Goal: Task Accomplishment & Management: Use online tool/utility

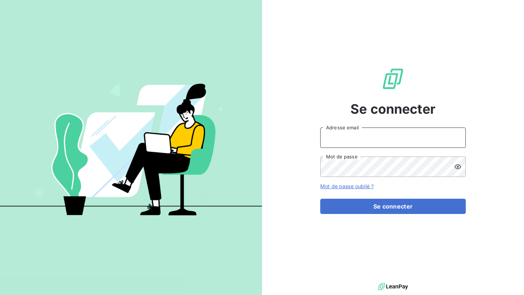
type input "[EMAIL_ADDRESS][DOMAIN_NAME]"
click at [376, 215] on div "Se connecter [EMAIL_ADDRESS][DOMAIN_NAME] Adresse email Mot de passe Mot de pas…" at bounding box center [392, 140] width 145 height 281
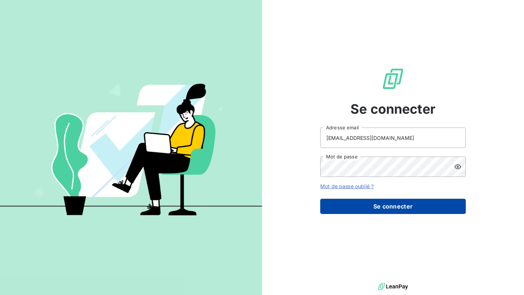
click at [376, 207] on button "Se connecter" at bounding box center [392, 206] width 145 height 15
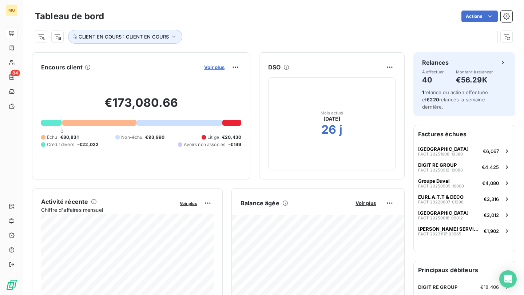
click at [211, 69] on span "Voir plus" at bounding box center [214, 67] width 20 height 6
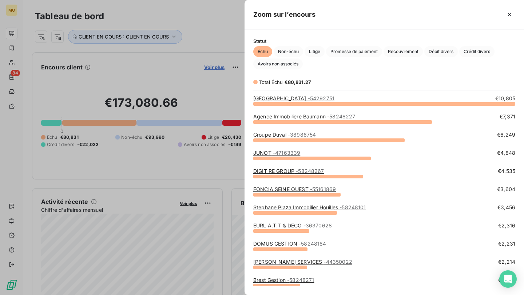
scroll to position [192, 279]
click at [11, 59] on div at bounding box center [262, 147] width 524 height 295
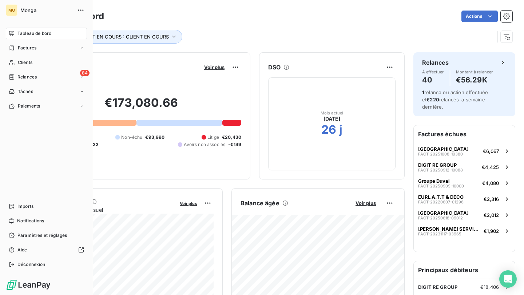
click at [11, 55] on nav "Tableau de bord Factures Clients 84 Relances Tâches Paiements" at bounding box center [46, 70] width 81 height 84
click at [12, 62] on icon at bounding box center [12, 63] width 6 height 6
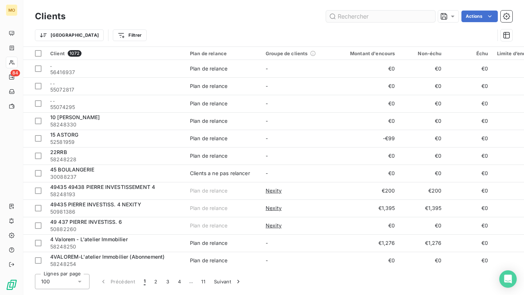
click at [384, 19] on input "text" at bounding box center [380, 17] width 109 height 12
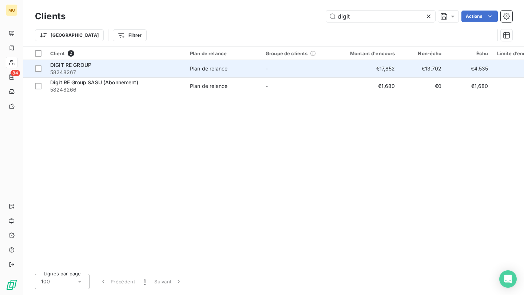
type input "digit"
click at [352, 73] on td "€17,852" at bounding box center [368, 68] width 63 height 17
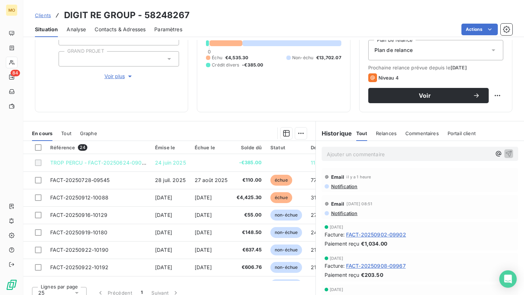
scroll to position [79, 0]
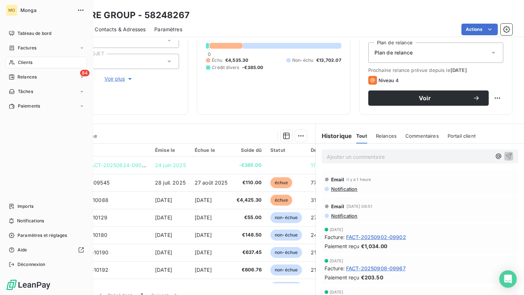
click at [15, 64] on div "Clients" at bounding box center [46, 63] width 81 height 12
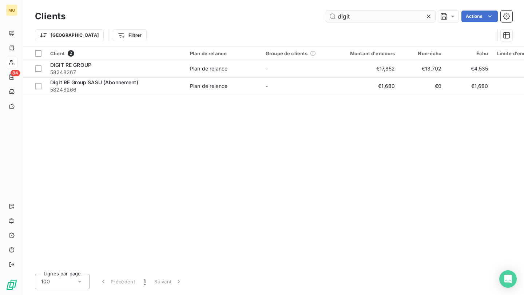
click at [350, 12] on input "digit" at bounding box center [380, 17] width 109 height 12
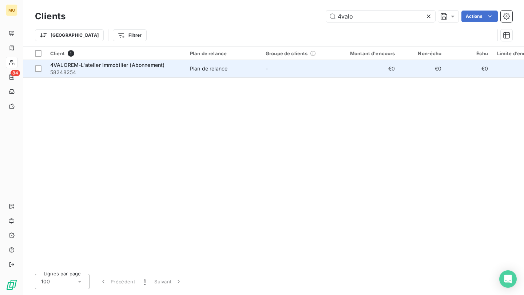
type input "4valo"
click at [154, 69] on span "58248254" at bounding box center [115, 72] width 131 height 7
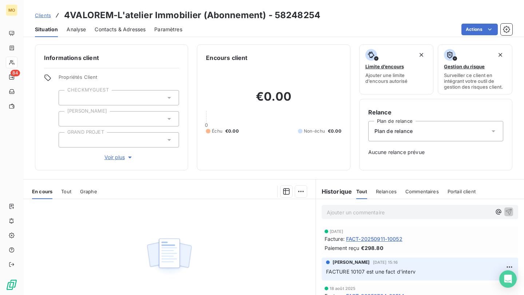
scroll to position [66, 0]
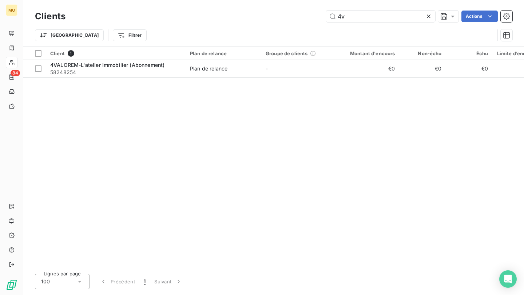
type input "4"
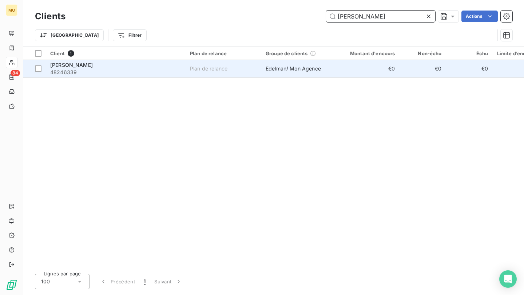
type input "[PERSON_NAME]"
click at [142, 73] on span "48246339" at bounding box center [115, 72] width 131 height 7
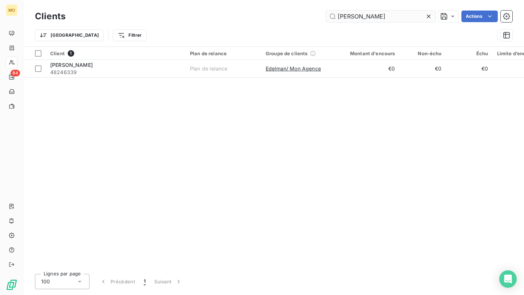
click at [352, 20] on input "[PERSON_NAME]" at bounding box center [380, 17] width 109 height 12
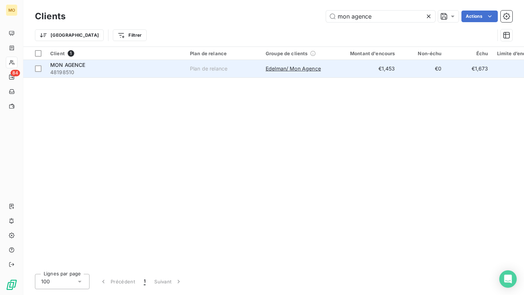
type input "mon agence"
click at [130, 74] on span "48198510" at bounding box center [115, 72] width 131 height 7
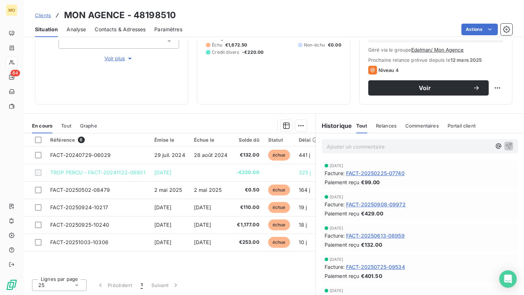
scroll to position [98, 0]
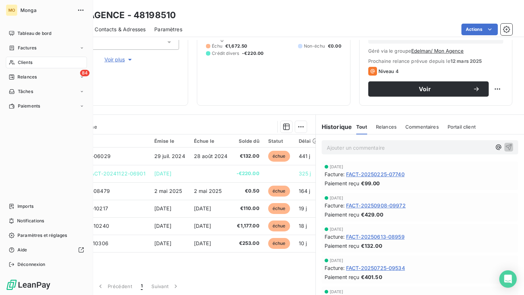
click at [10, 64] on icon at bounding box center [12, 63] width 6 height 6
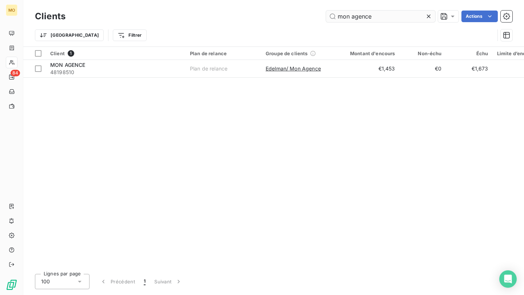
click at [381, 17] on input "mon agence" at bounding box center [380, 17] width 109 height 12
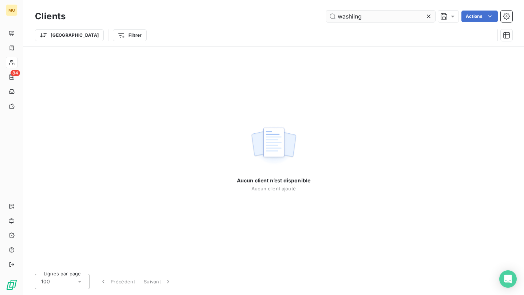
click at [354, 16] on input "washiing" at bounding box center [380, 17] width 109 height 12
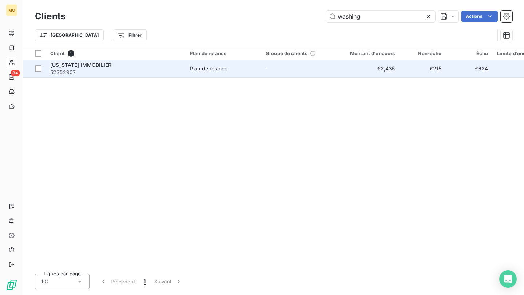
type input "washing"
click at [153, 67] on div "[US_STATE] IMMOBILIER" at bounding box center [115, 64] width 131 height 7
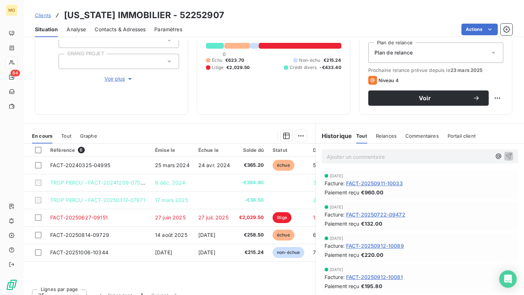
scroll to position [80, 0]
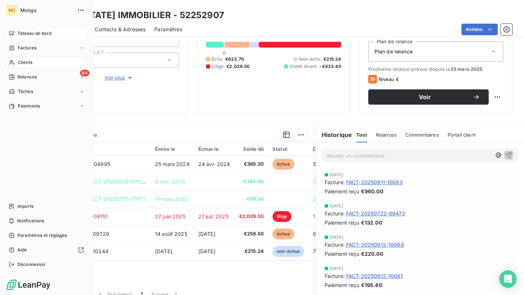
click at [12, 35] on icon at bounding box center [11, 33] width 5 height 5
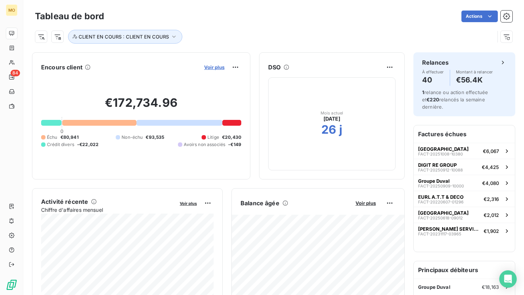
click at [205, 69] on span "Voir plus" at bounding box center [214, 67] width 20 height 6
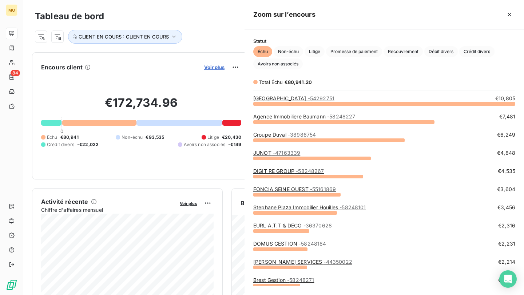
scroll to position [192, 279]
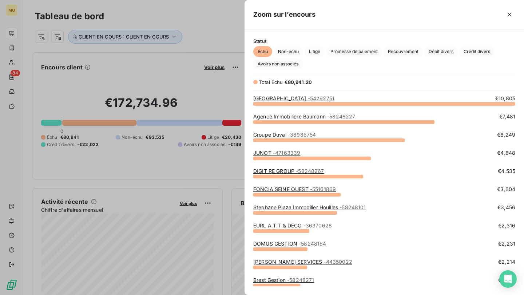
click at [209, 2] on div at bounding box center [262, 147] width 524 height 295
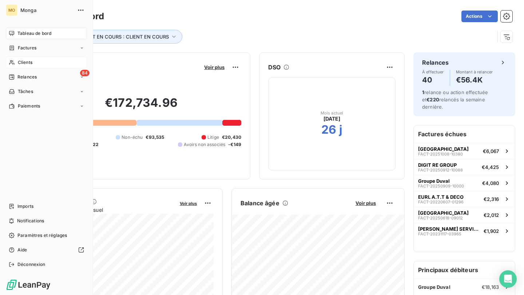
click at [21, 60] on span "Clients" at bounding box center [25, 62] width 15 height 7
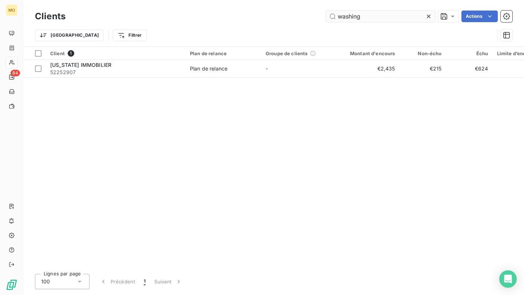
click at [398, 20] on input "washing" at bounding box center [380, 17] width 109 height 12
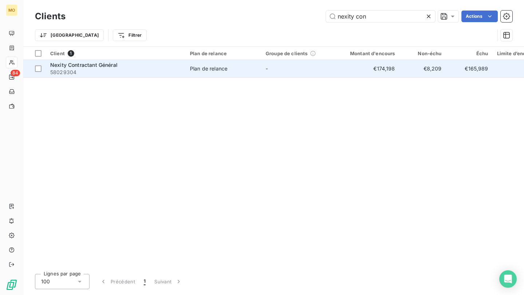
type input "nexity con"
click at [132, 69] on span "58029304" at bounding box center [115, 72] width 131 height 7
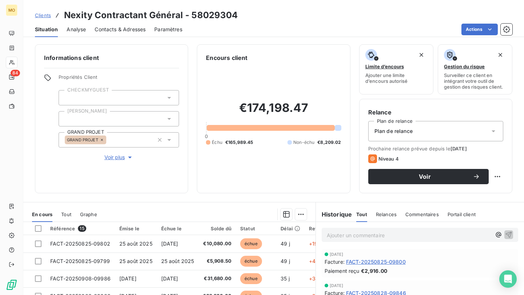
scroll to position [62, 0]
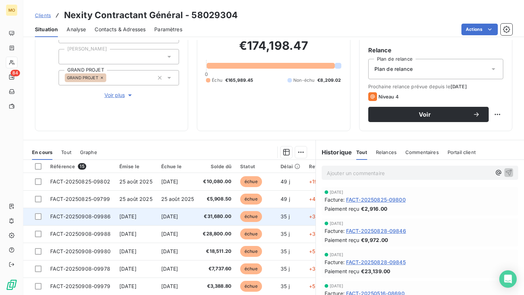
click at [97, 217] on span "FACT-20250908-09986" at bounding box center [80, 216] width 60 height 6
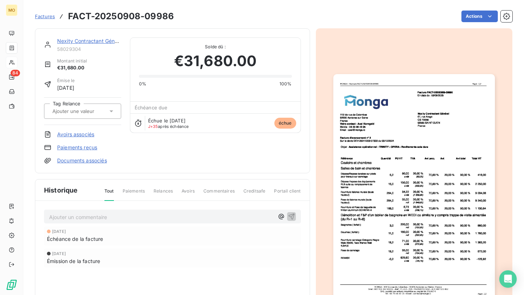
click at [415, 162] on img "button" at bounding box center [413, 188] width 161 height 228
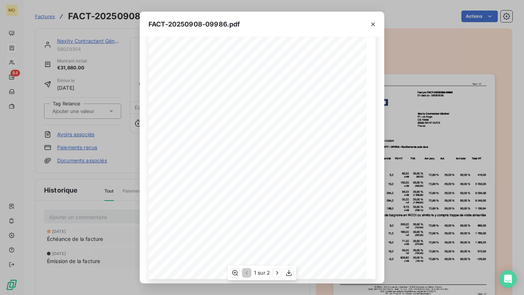
scroll to position [79, 0]
click at [276, 275] on icon "button" at bounding box center [277, 273] width 2 height 3
click at [416, 103] on div "FACT-20250908-09986.pdf Montant du marché HT 132 000,00 € Montant total HT 26 4…" at bounding box center [262, 147] width 524 height 295
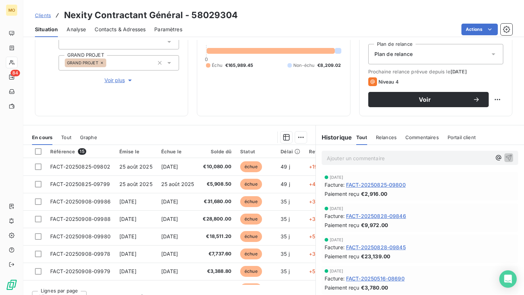
scroll to position [77, 0]
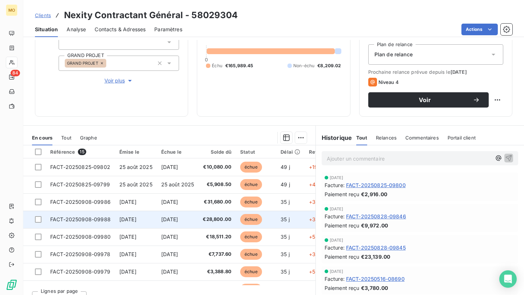
click at [178, 222] on span "[DATE]" at bounding box center [169, 219] width 17 height 6
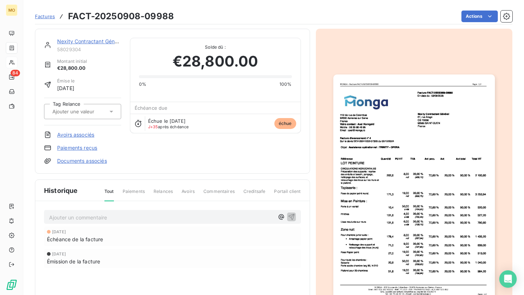
scroll to position [65, 0]
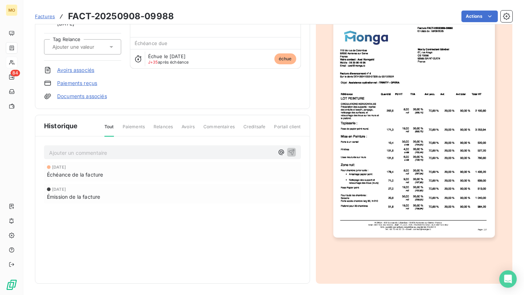
click at [387, 218] on img "button" at bounding box center [413, 124] width 161 height 228
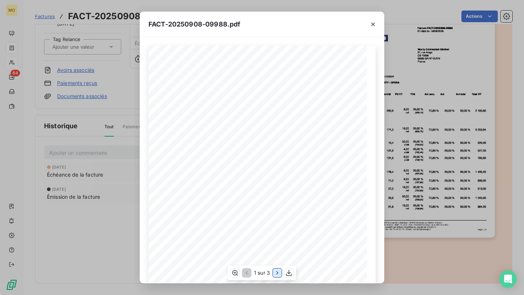
click at [279, 271] on icon "button" at bounding box center [276, 272] width 7 height 7
click at [117, 259] on div "FACT-20250908-09988.pdf Murs pour 20 ch 3,8 867,00 m2 20,00 % (658,92) 70,00 % …" at bounding box center [262, 147] width 524 height 295
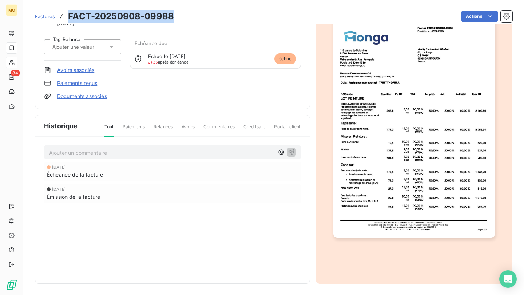
drag, startPoint x: 173, startPoint y: 16, endPoint x: 68, endPoint y: 16, distance: 104.7
click at [68, 16] on h3 "FACT-20250908-09988" at bounding box center [121, 16] width 106 height 13
copy h3 "FACT-20250908-09988"
click at [388, 115] on img "button" at bounding box center [413, 124] width 161 height 228
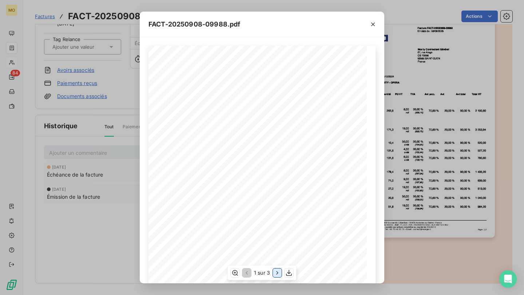
click at [277, 275] on icon "button" at bounding box center [276, 272] width 7 height 7
click at [245, 279] on div "3 sur 3" at bounding box center [261, 273] width 69 height 15
click at [245, 273] on icon "button" at bounding box center [245, 272] width 7 height 7
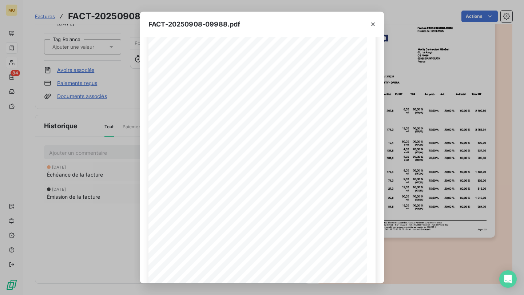
click at [95, 109] on div "FACT-20250908-09988.pdf Murs pour 20 ch 3,8 867,00 m2 20,00 % (658,92) 70,00 % …" at bounding box center [262, 147] width 524 height 295
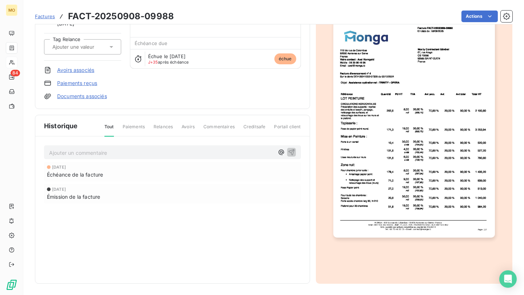
click at [95, 109] on div "Nexity Contractant Général 58029304 Montant initial €28,800.00 Émise le [DATE] …" at bounding box center [172, 124] width 275 height 320
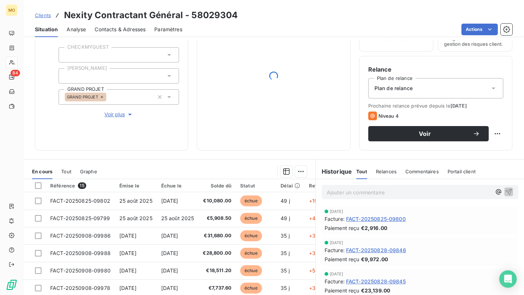
scroll to position [71, 0]
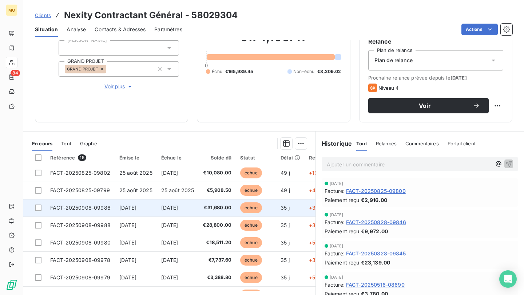
click at [105, 215] on td "FACT-20250908-09986" at bounding box center [80, 207] width 69 height 17
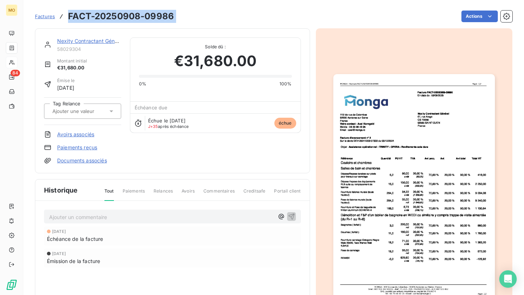
copy section "FACT-20250908-09986 Actions"
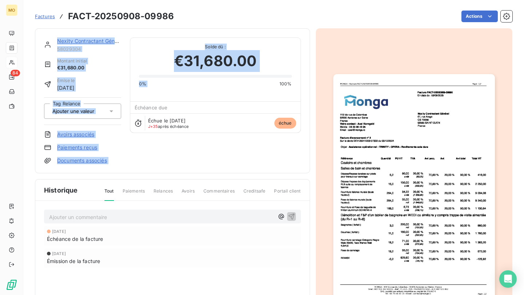
drag, startPoint x: 192, startPoint y: 13, endPoint x: 262, endPoint y: 95, distance: 107.5
click at [262, 95] on section "Factures FACT-20250908-09986 Actions Nexity Contractant Général 58029304 Montan…" at bounding box center [273, 147] width 500 height 295
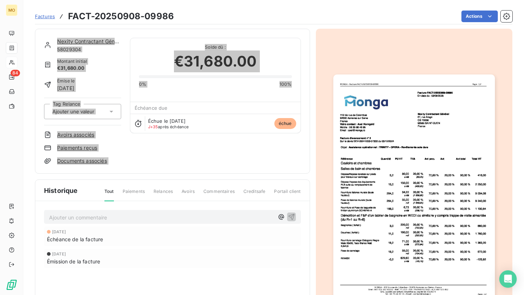
scroll to position [65, 0]
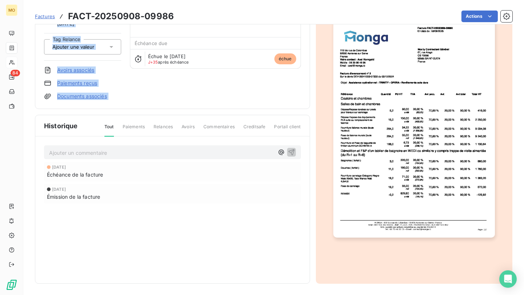
click at [428, 120] on img "button" at bounding box center [413, 124] width 161 height 228
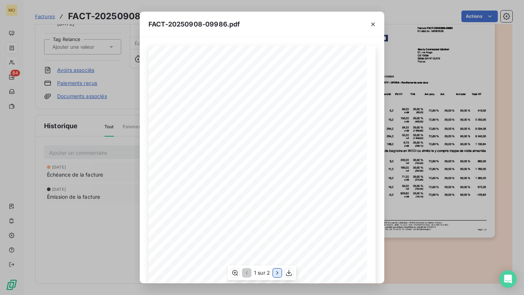
click at [274, 275] on icon "button" at bounding box center [276, 272] width 7 height 7
click at [291, 271] on icon "button" at bounding box center [289, 272] width 7 height 7
click at [369, 23] on icon "button" at bounding box center [372, 24] width 7 height 7
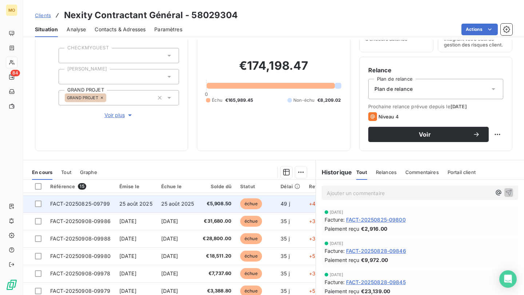
scroll to position [19, 0]
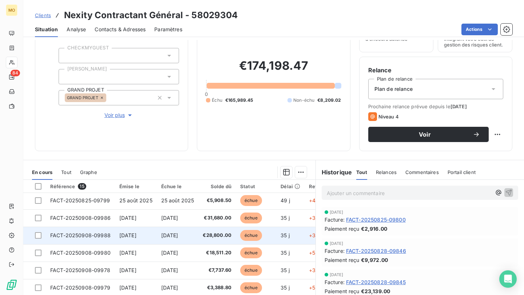
click at [153, 232] on td "[DATE]" at bounding box center [136, 235] width 42 height 17
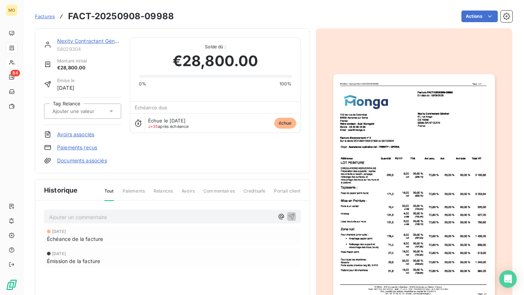
click at [364, 166] on img "button" at bounding box center [413, 188] width 161 height 228
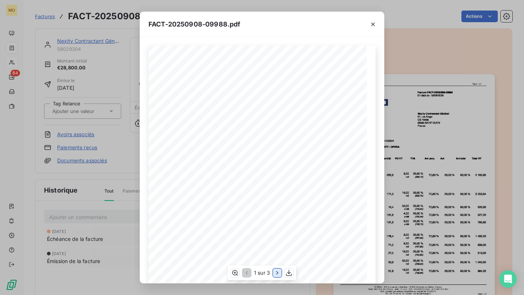
click at [278, 272] on icon "button" at bounding box center [276, 272] width 7 height 7
click at [287, 269] on button "button" at bounding box center [289, 273] width 9 height 9
click at [379, 24] on div at bounding box center [372, 24] width 23 height 25
click at [376, 24] on button "button" at bounding box center [373, 25] width 12 height 12
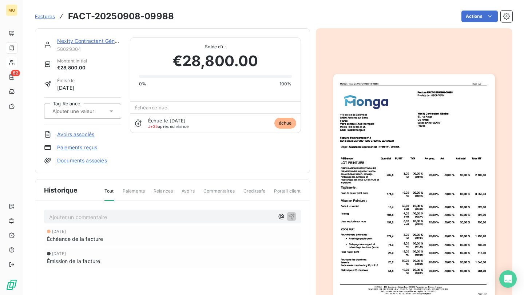
click at [163, 21] on h3 "FACT-20250908-09988" at bounding box center [121, 16] width 106 height 13
click at [46, 16] on span "Factures" at bounding box center [45, 16] width 20 height 6
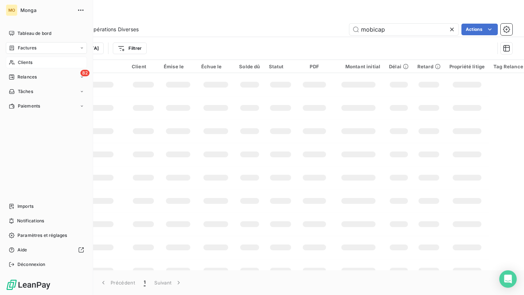
click at [19, 67] on div "Clients" at bounding box center [46, 63] width 81 height 12
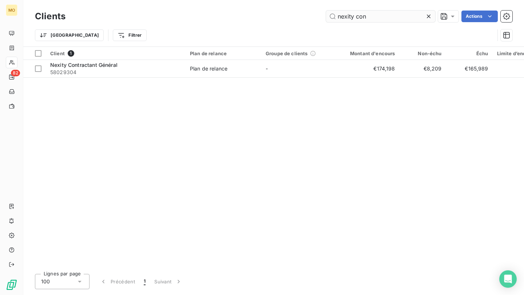
click at [340, 16] on input "nexity con" at bounding box center [380, 17] width 109 height 12
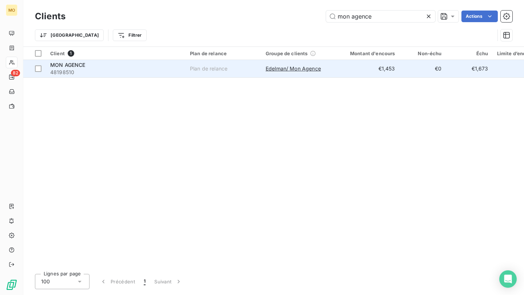
type input "mon agence"
click at [125, 76] on td "MON AGENCE 48198510" at bounding box center [116, 68] width 140 height 17
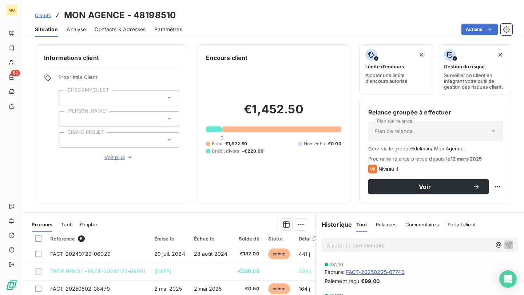
click at [133, 25] on div "Contacts & Adresses" at bounding box center [120, 29] width 51 height 15
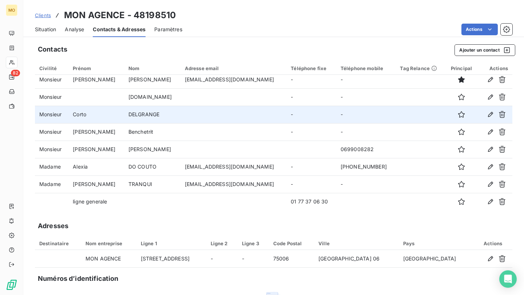
scroll to position [5, 0]
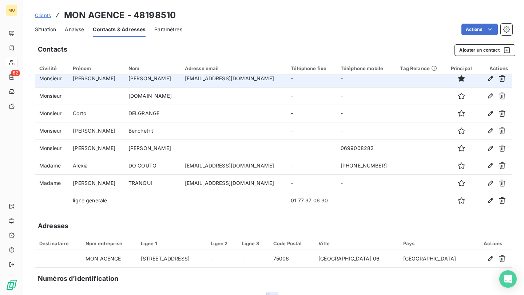
click at [199, 84] on td "[EMAIL_ADDRESS][DOMAIN_NAME]" at bounding box center [233, 78] width 106 height 17
copy td "[EMAIL_ADDRESS][DOMAIN_NAME]"
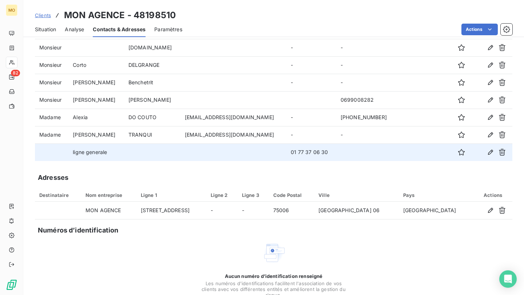
scroll to position [49, 0]
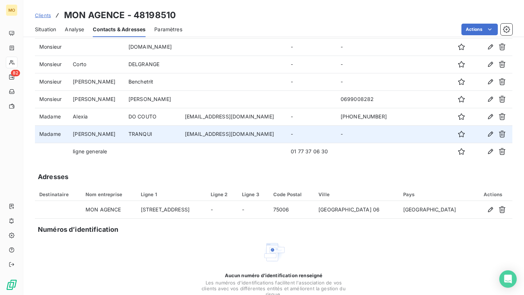
click at [199, 132] on td "[EMAIL_ADDRESS][DOMAIN_NAME]" at bounding box center [233, 133] width 106 height 17
copy td "[EMAIL_ADDRESS][DOMAIN_NAME]"
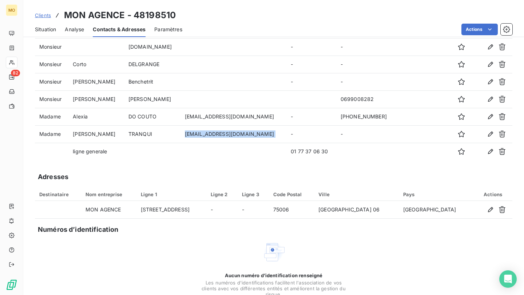
click at [46, 28] on span "Situation" at bounding box center [45, 29] width 21 height 7
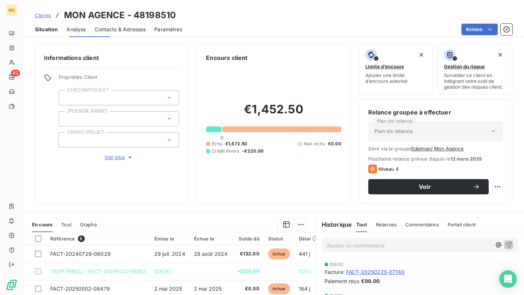
scroll to position [0, 0]
click at [479, 35] on div "Situation Analyse Contacts & Adresses Paramètres Actions" at bounding box center [273, 29] width 500 height 15
click at [465, 26] on html "MO 82 Clients MON AGENCE - 48198510 Situation Analyse Contacts & Adresses Param…" at bounding box center [262, 147] width 524 height 295
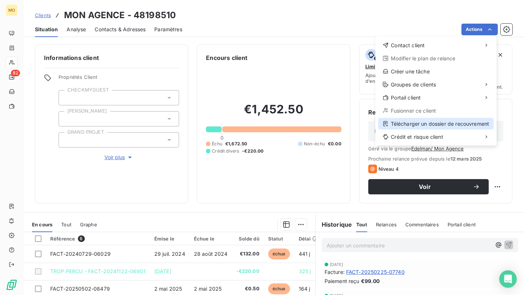
click at [428, 120] on div "Télécharger un dossier de recouvrement" at bounding box center [435, 124] width 115 height 12
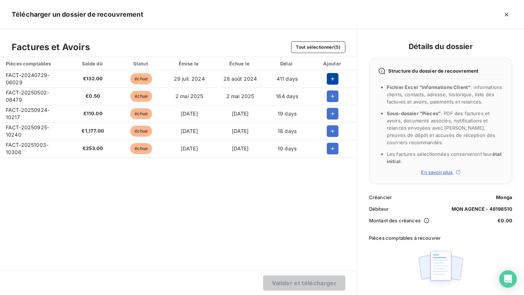
click at [331, 80] on icon "button" at bounding box center [333, 79] width 4 height 4
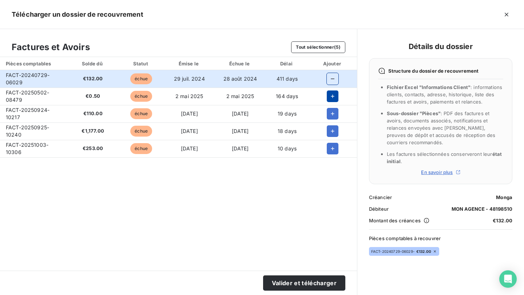
click at [329, 100] on button "button" at bounding box center [333, 97] width 12 height 12
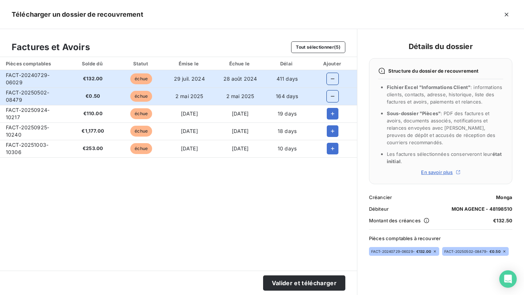
click at [329, 100] on button "button" at bounding box center [333, 97] width 12 height 12
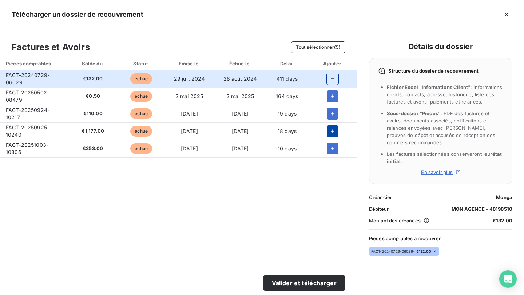
click at [330, 125] on button "button" at bounding box center [333, 131] width 12 height 12
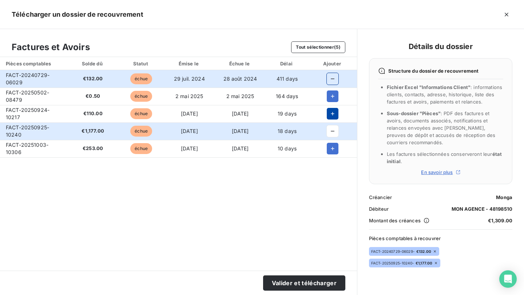
click at [330, 114] on icon "button" at bounding box center [332, 113] width 7 height 7
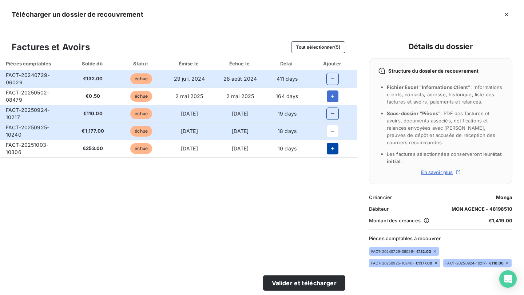
click at [334, 147] on button "button" at bounding box center [333, 149] width 12 height 12
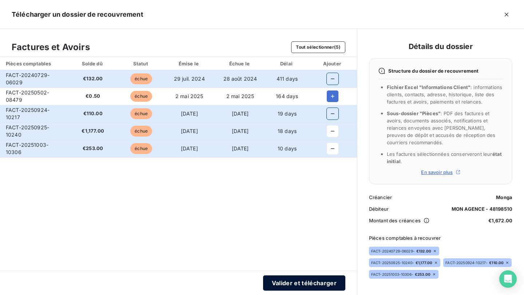
click at [305, 290] on button "Valider et télécharger" at bounding box center [304, 283] width 82 height 15
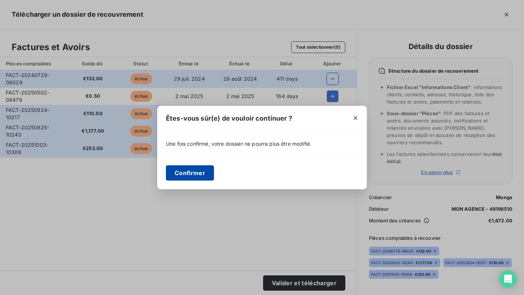
click at [189, 168] on button "Confirmer" at bounding box center [190, 172] width 48 height 15
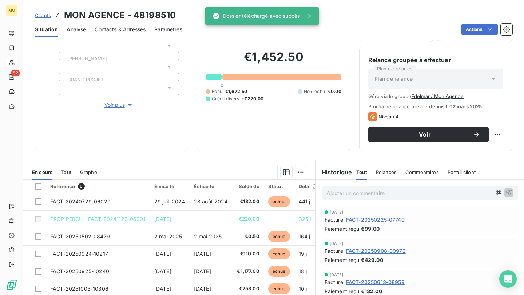
scroll to position [57, 0]
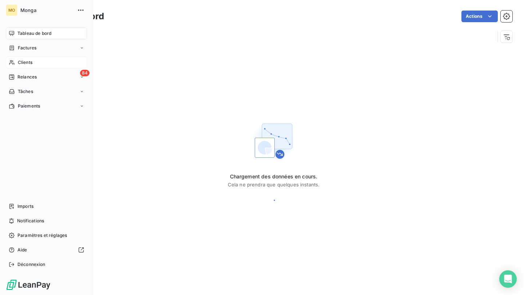
click at [42, 64] on div "Clients" at bounding box center [46, 63] width 81 height 12
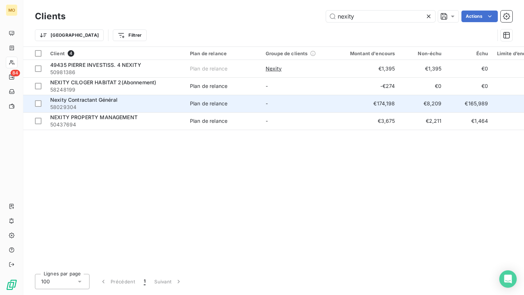
type input "nexity"
click at [264, 105] on td "-" at bounding box center [299, 103] width 76 height 17
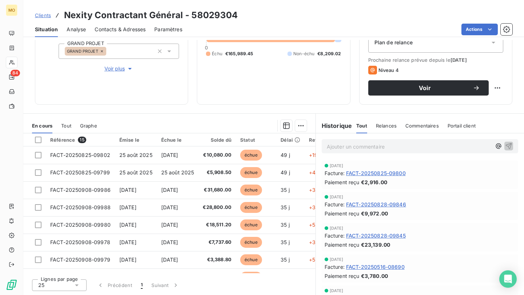
click at [110, 33] on span "Contacts & Adresses" at bounding box center [120, 29] width 51 height 7
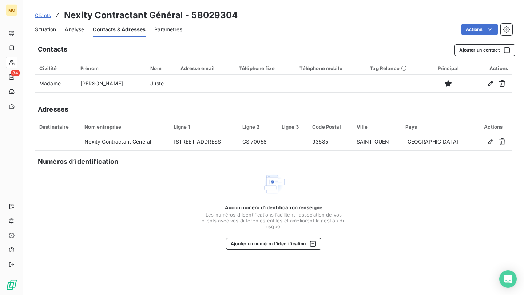
click at [53, 25] on div "Situation" at bounding box center [45, 29] width 21 height 15
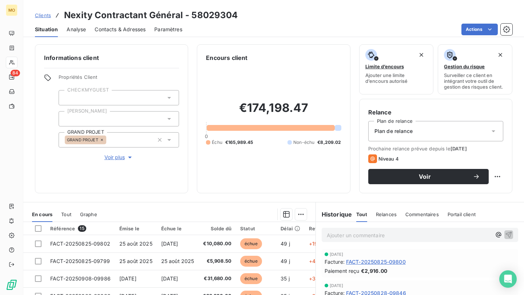
click at [113, 27] on span "Contacts & Adresses" at bounding box center [120, 29] width 51 height 7
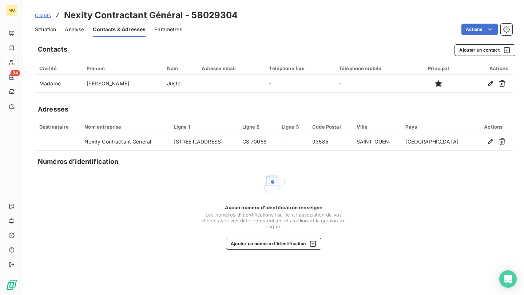
click at [44, 28] on span "Situation" at bounding box center [45, 29] width 21 height 7
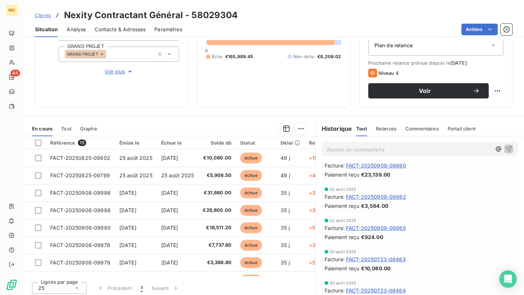
scroll to position [236, 0]
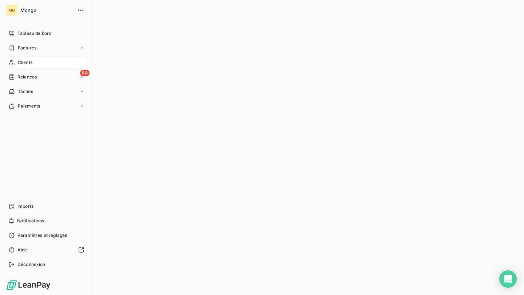
click at [39, 64] on div "Clients" at bounding box center [46, 63] width 81 height 12
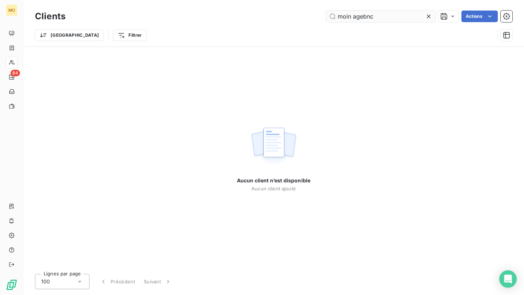
click at [345, 13] on input "moin agebnc" at bounding box center [380, 17] width 109 height 12
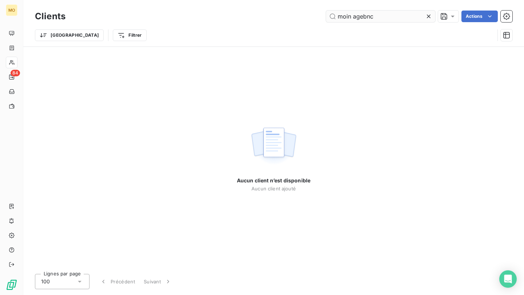
click at [345, 13] on input "moin agebnc" at bounding box center [380, 17] width 109 height 12
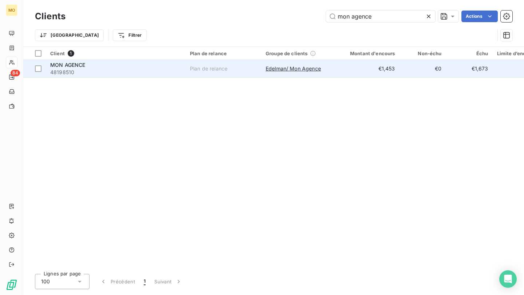
type input "mon agence"
click at [111, 75] on span "48198510" at bounding box center [115, 72] width 131 height 7
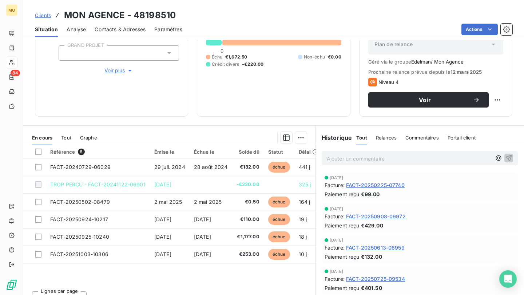
scroll to position [99, 0]
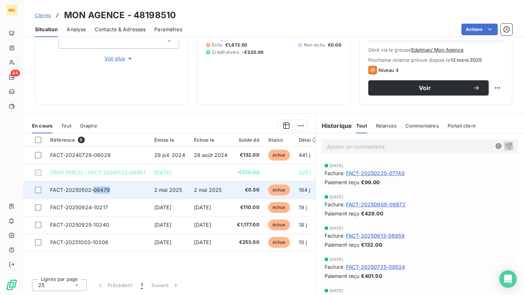
copy span "08479"
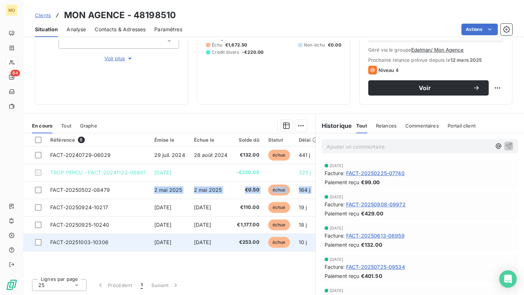
drag, startPoint x: 118, startPoint y: 194, endPoint x: 109, endPoint y: 234, distance: 41.1
click at [109, 234] on tbody "FACT-20240729-06029 29 juil. 2024 28 août 2024 €132.00 échue 441 j +411 j _ TRO…" at bounding box center [212, 199] width 378 height 105
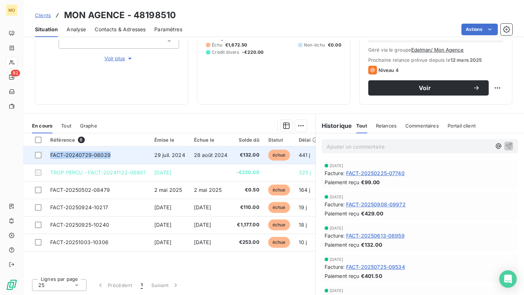
copy tr "FACT-20240729-06029"
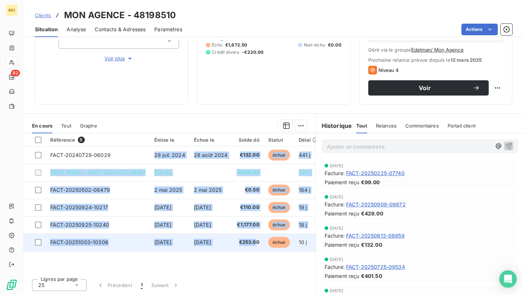
drag, startPoint x: 114, startPoint y: 152, endPoint x: 257, endPoint y: 245, distance: 171.4
click at [257, 245] on tbody "FACT-20240729-06029 29 juil. 2024 28 août 2024 €132.00 échue 441 j +411 j _ TRO…" at bounding box center [212, 199] width 378 height 105
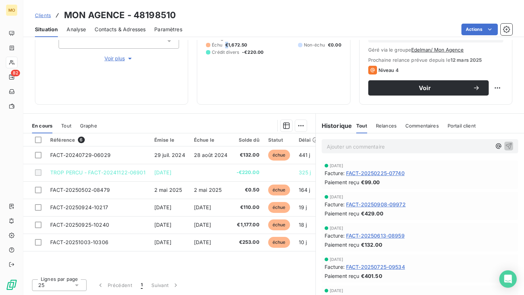
copy span "€"
drag, startPoint x: 227, startPoint y: 44, endPoint x: 239, endPoint y: 96, distance: 53.0
click at [239, 96] on div "Encours client €1,452.50 0 Échu €1,672.50 Non-échu €0.00 Crédit divers -€220.00" at bounding box center [273, 24] width 153 height 159
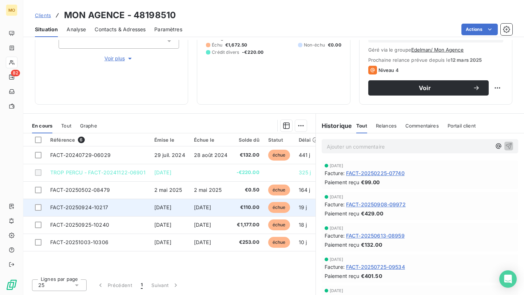
drag, startPoint x: 131, startPoint y: 204, endPoint x: 116, endPoint y: 200, distance: 14.9
click at [116, 200] on td "FACT-20250924-10217" at bounding box center [98, 207] width 104 height 17
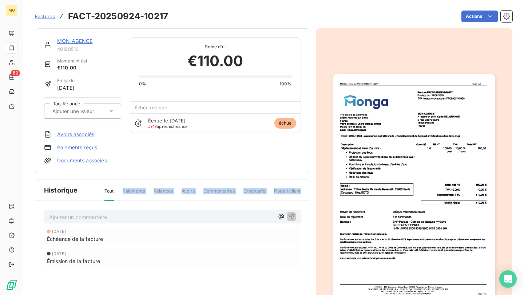
drag, startPoint x: 116, startPoint y: 200, endPoint x: 48, endPoint y: 203, distance: 68.1
click at [48, 203] on div "Historique Tout Paiements Relances Avoirs Commentaires Creditsafe Portail clien…" at bounding box center [172, 264] width 274 height 168
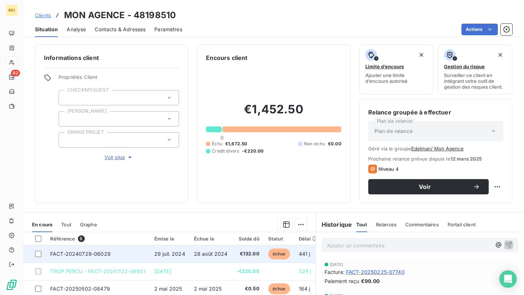
scroll to position [99, 0]
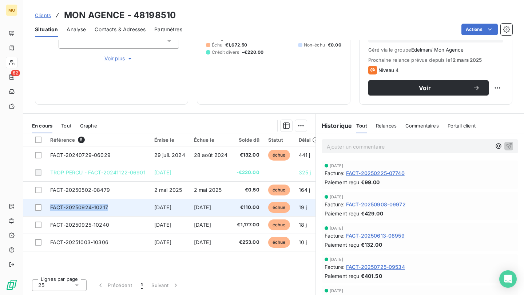
copy span "FACT-20250924-10217"
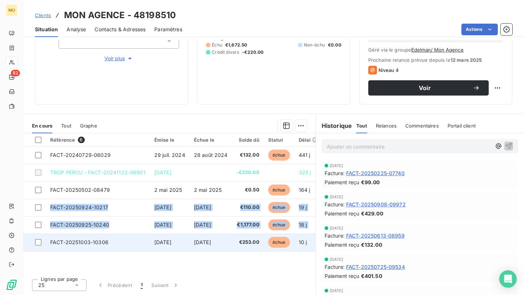
drag, startPoint x: 116, startPoint y: 202, endPoint x: 139, endPoint y: 250, distance: 53.4
click at [139, 250] on tbody "FACT-20240729-06029 29 juil. 2024 28 août 2024 €132.00 échue 441 j +411 j _ TRO…" at bounding box center [212, 199] width 378 height 105
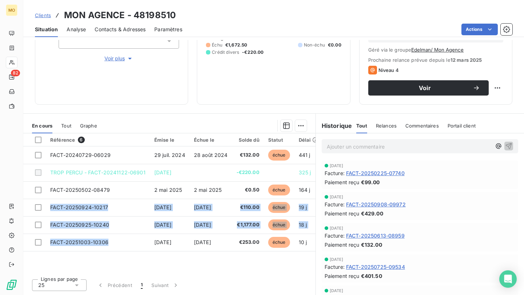
click at [68, 254] on div "Référence 6 Émise le Échue le Solde dû Statut Délai Retard Tag Relance FACT-202…" at bounding box center [169, 203] width 292 height 140
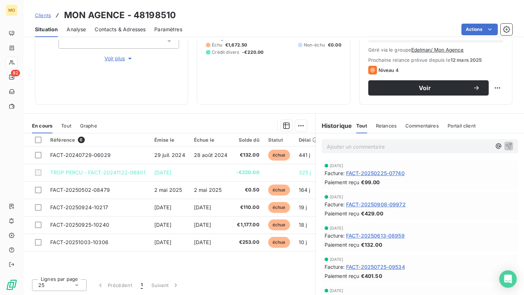
click at [68, 254] on div "Référence 6 Émise le Échue le Solde dû Statut Délai Retard Tag Relance FACT-202…" at bounding box center [169, 203] width 292 height 140
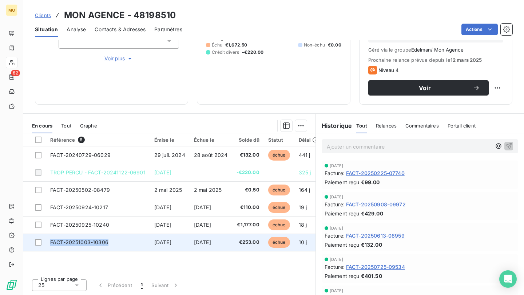
copy span "FACT-20251003-10306"
drag, startPoint x: 49, startPoint y: 241, endPoint x: 109, endPoint y: 244, distance: 59.7
click at [109, 244] on td "FACT-20251003-10306" at bounding box center [98, 242] width 104 height 17
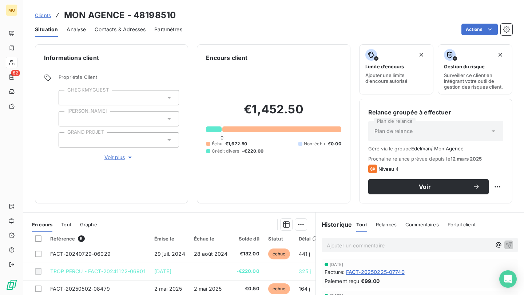
scroll to position [99, 0]
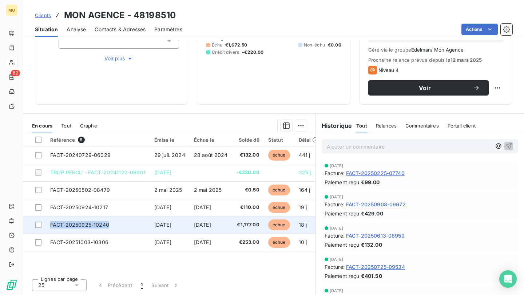
copy span "FACT-20250925-10240"
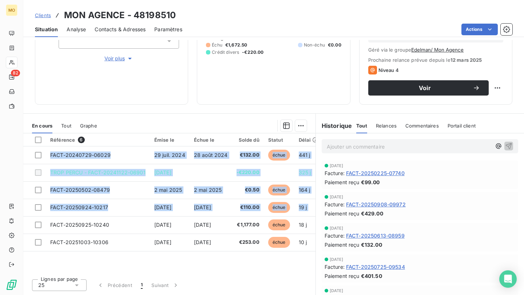
drag, startPoint x: 56, startPoint y: 225, endPoint x: 267, endPoint y: 279, distance: 217.5
click at [267, 279] on div "Référence 6 Émise le Échue le Solde dû Statut Délai Retard Tag Relance FACT-202…" at bounding box center [169, 214] width 292 height 162
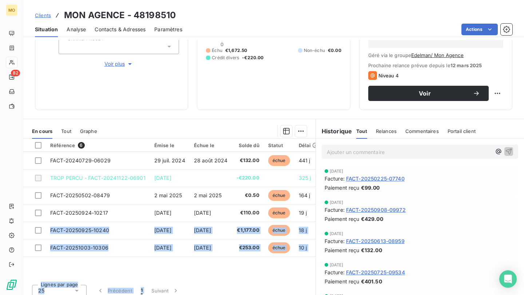
scroll to position [94, 0]
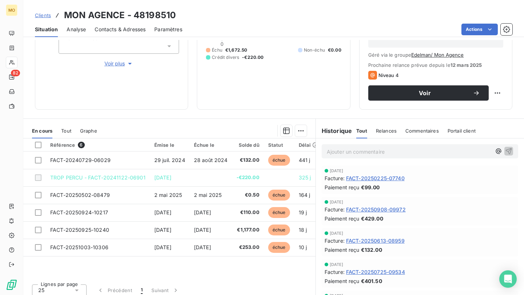
click at [486, 20] on div "Clients MON AGENCE - 48198510" at bounding box center [273, 15] width 500 height 13
click at [486, 24] on html "MO 82 Clients MON AGENCE - 48198510 Situation Analyse Contacts & Adresses Param…" at bounding box center [262, 147] width 524 height 295
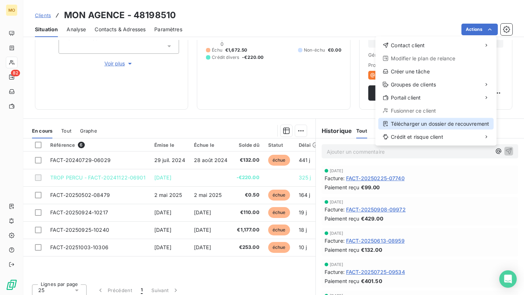
click at [419, 122] on div "Télécharger un dossier de recouvrement" at bounding box center [435, 124] width 115 height 12
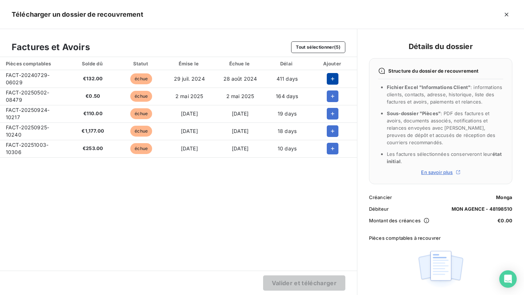
click at [332, 78] on icon "button" at bounding box center [332, 78] width 7 height 7
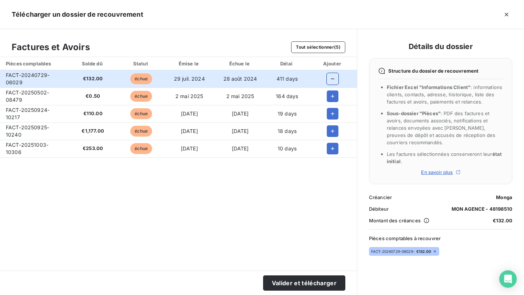
click at [329, 123] on td at bounding box center [332, 131] width 48 height 17
click at [330, 116] on icon "button" at bounding box center [332, 113] width 7 height 7
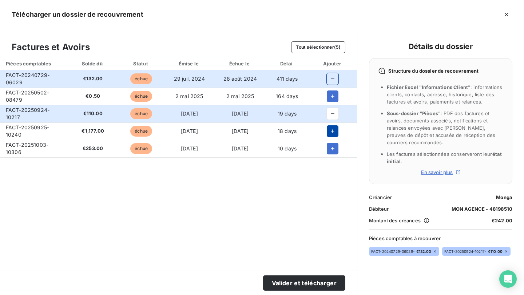
click at [331, 131] on icon "button" at bounding box center [333, 131] width 4 height 4
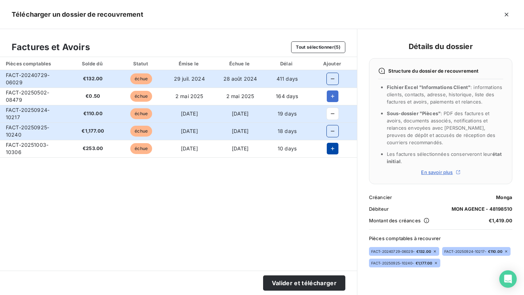
click at [330, 147] on icon "button" at bounding box center [332, 148] width 7 height 7
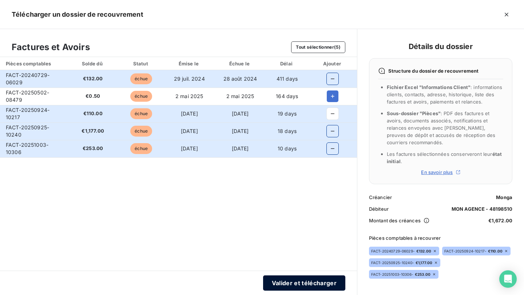
click at [303, 281] on button "Valider et télécharger" at bounding box center [304, 283] width 82 height 15
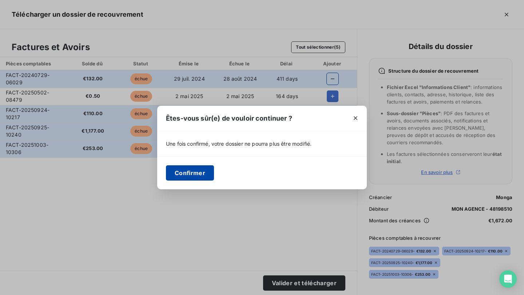
click at [198, 175] on button "Confirmer" at bounding box center [190, 172] width 48 height 15
